Goal: Information Seeking & Learning: Learn about a topic

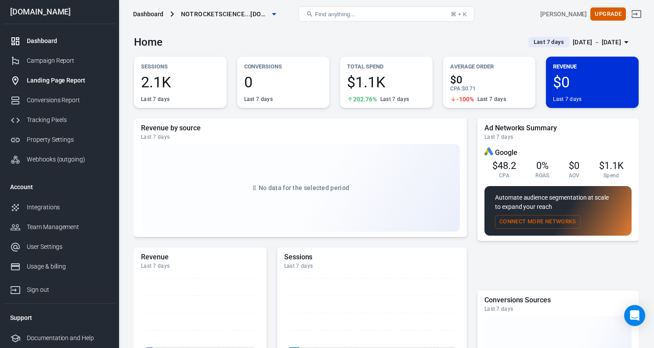
click at [66, 83] on div "Landing Page Report" at bounding box center [68, 80] width 82 height 9
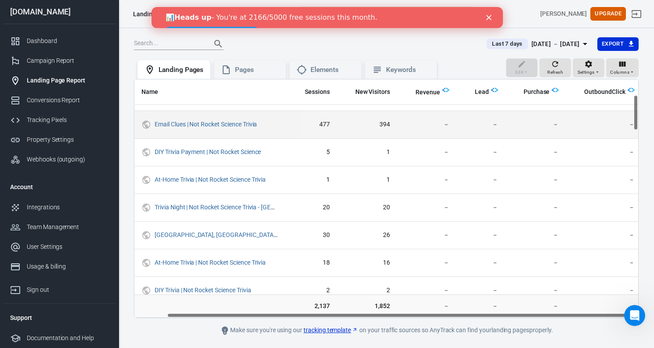
scroll to position [105, 35]
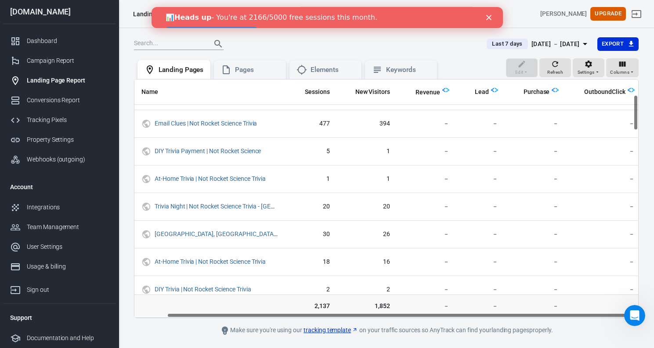
click at [492, 91] on img "scrollable content" at bounding box center [494, 90] width 7 height 7
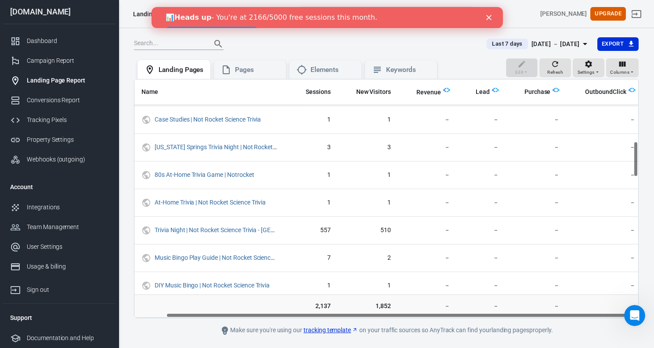
scroll to position [444, 34]
click at [385, 94] on span "New Visitors" at bounding box center [373, 92] width 35 height 9
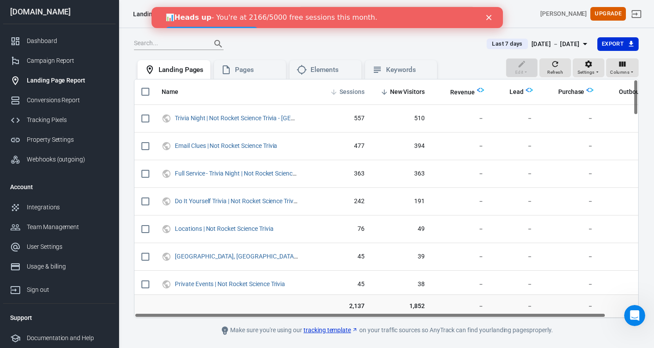
click at [352, 89] on span "Sessions" at bounding box center [352, 92] width 25 height 9
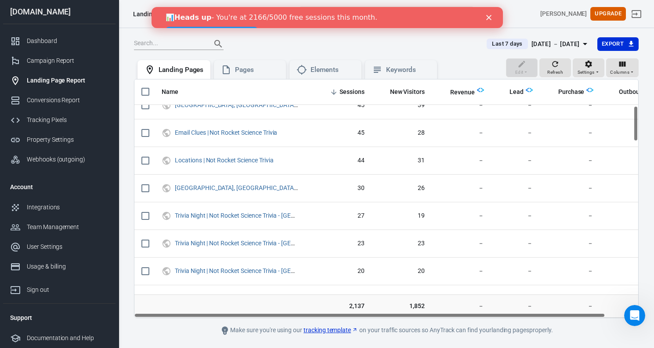
scroll to position [179, 0]
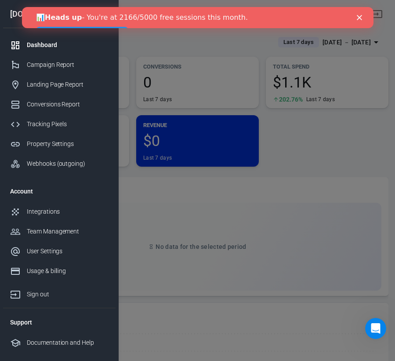
click at [358, 18] on polygon "Close" at bounding box center [358, 17] width 5 height 5
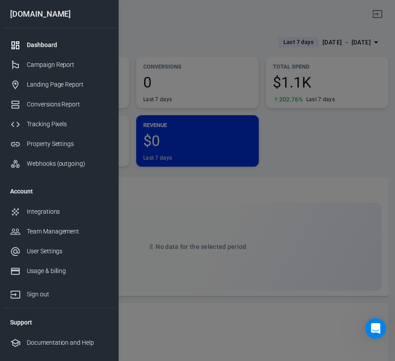
click at [341, 150] on div at bounding box center [197, 180] width 395 height 361
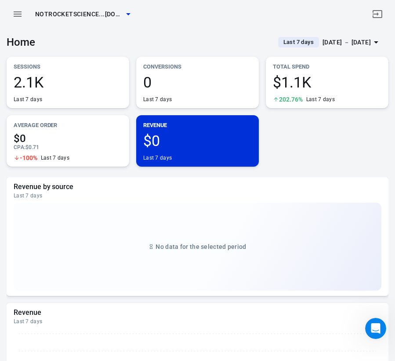
click at [20, 11] on icon "button" at bounding box center [17, 14] width 11 height 11
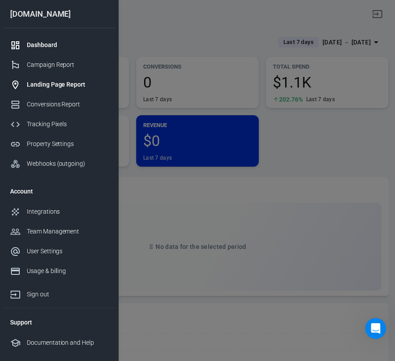
click at [68, 86] on div "Landing Page Report" at bounding box center [68, 84] width 82 height 9
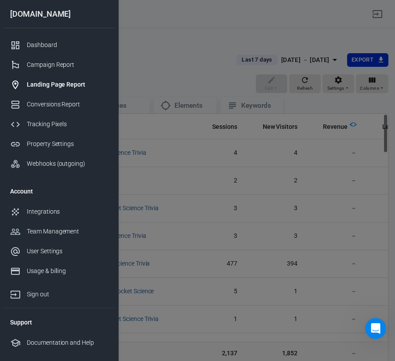
click at [200, 74] on div at bounding box center [197, 180] width 395 height 361
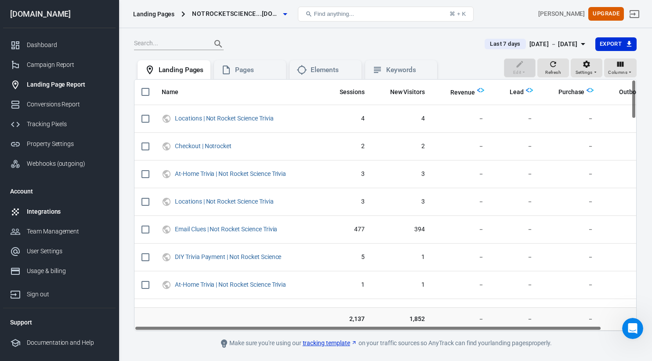
click at [61, 216] on div "Integrations" at bounding box center [68, 211] width 82 height 9
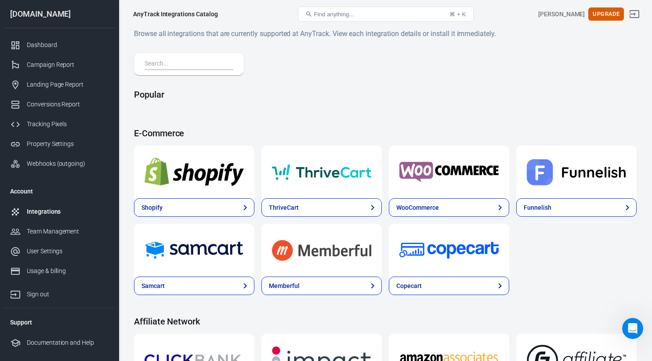
click at [166, 62] on input "text" at bounding box center [187, 63] width 85 height 11
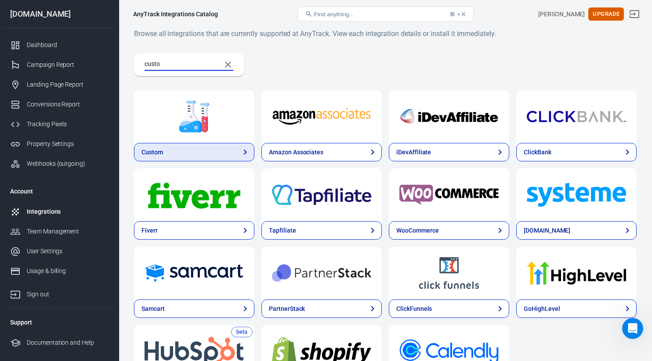
type input "custo"
click at [185, 151] on link "Custom" at bounding box center [194, 152] width 120 height 18
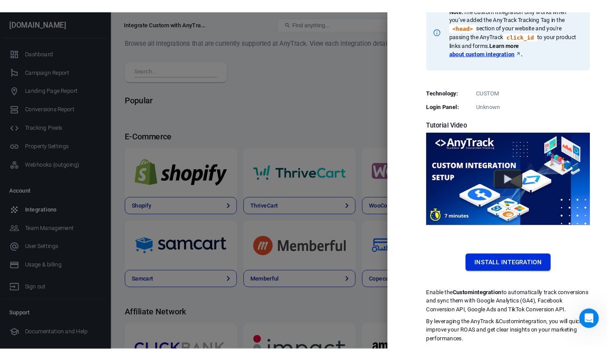
scroll to position [156, 0]
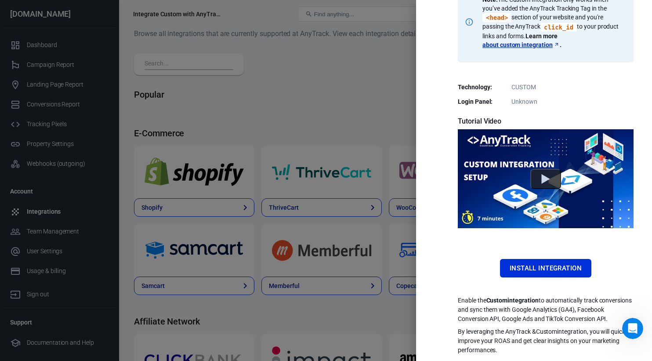
drag, startPoint x: 1, startPoint y: 181, endPoint x: 16, endPoint y: 179, distance: 15.2
click at [16, 179] on div at bounding box center [326, 180] width 652 height 361
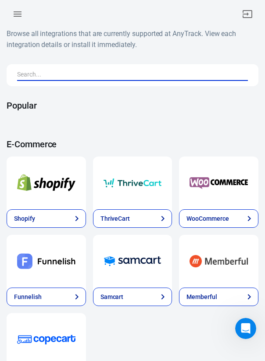
click at [108, 77] on input "text" at bounding box center [131, 74] width 228 height 11
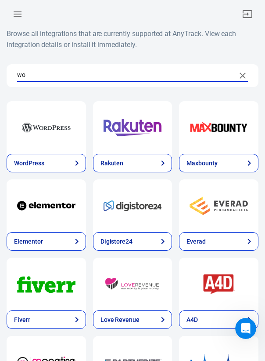
type input "w"
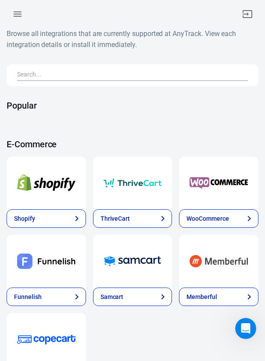
click at [86, 41] on h6 "Browse all integrations that are currently supported at AnyTrack. View each int…" at bounding box center [133, 39] width 252 height 22
